Goal: Task Accomplishment & Management: Complete application form

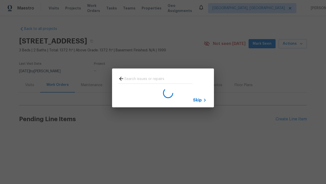
click at [198, 100] on span "Skip" at bounding box center [197, 99] width 9 height 5
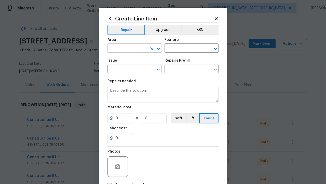
click at [127, 48] on input "text" at bounding box center [128, 49] width 40 height 8
type input "Bedroom"
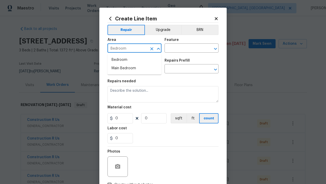
click at [135, 60] on li "Bedroom" at bounding box center [135, 60] width 54 height 8
click at [185, 48] on input "text" at bounding box center [185, 49] width 40 height 8
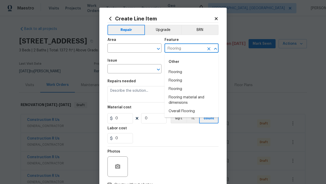
click at [192, 72] on li "Flooring" at bounding box center [192, 72] width 54 height 8
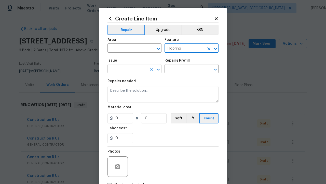
type input "Flooring"
click at [127, 69] on input "text" at bounding box center [128, 69] width 40 height 8
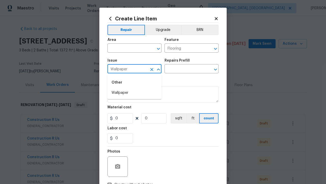
click at [135, 93] on li "Wallpaper" at bounding box center [135, 92] width 54 height 8
type input "Wallpaper"
click at [185, 69] on input "text" at bounding box center [185, 69] width 40 height 8
type input "Walls and Ceiling"
type input "Remove decals $20.00"
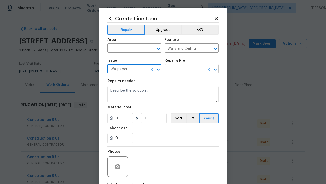
type textarea "Remove decals from door/wall/ceiling"
type input "20"
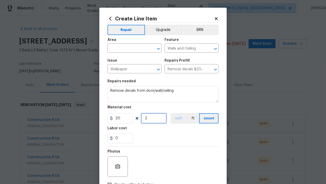
type input "2"
click at [178, 118] on button "sqft" at bounding box center [179, 118] width 16 height 10
click at [110, 179] on input "Create without photos" at bounding box center [110, 184] width 10 height 10
checkbox input "true"
